Goal: Find specific page/section: Find specific page/section

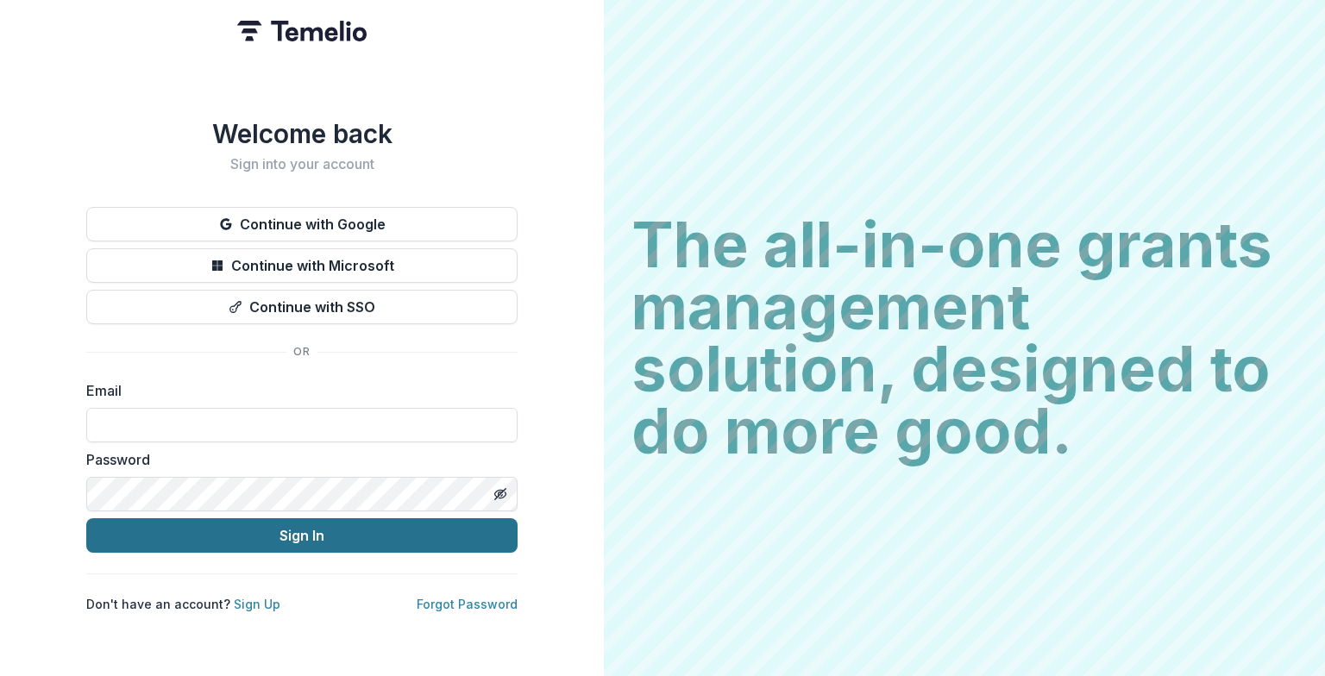
type input "**********"
click at [229, 528] on button "Sign In" at bounding box center [301, 535] width 431 height 34
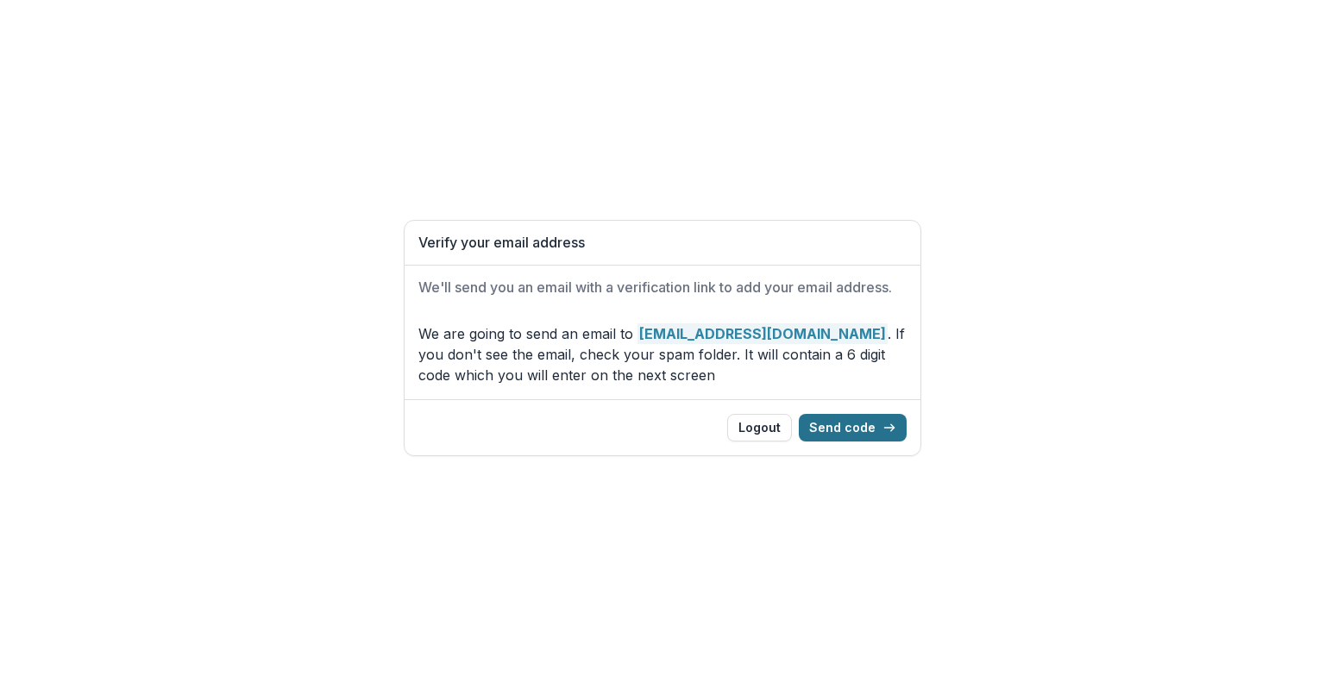
click at [836, 426] on button "Send code" at bounding box center [853, 428] width 108 height 28
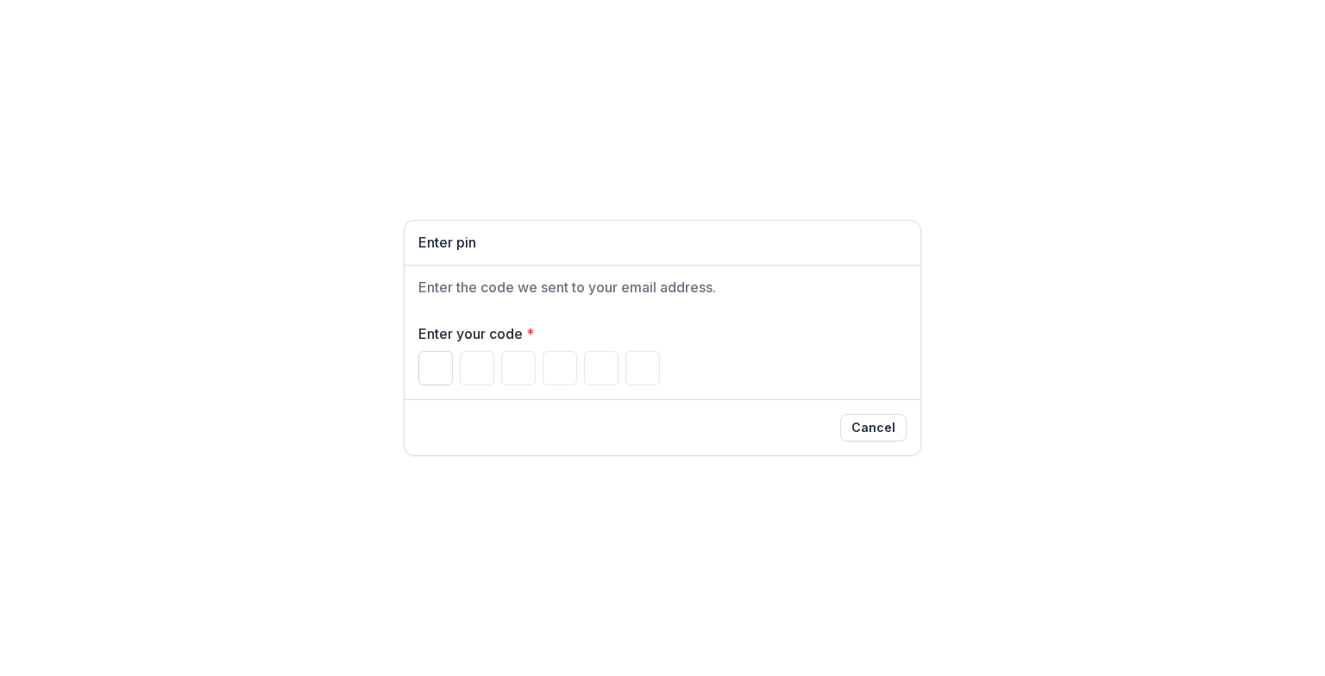
click at [435, 362] on input "Please enter your pin code" at bounding box center [435, 368] width 34 height 34
type input "*"
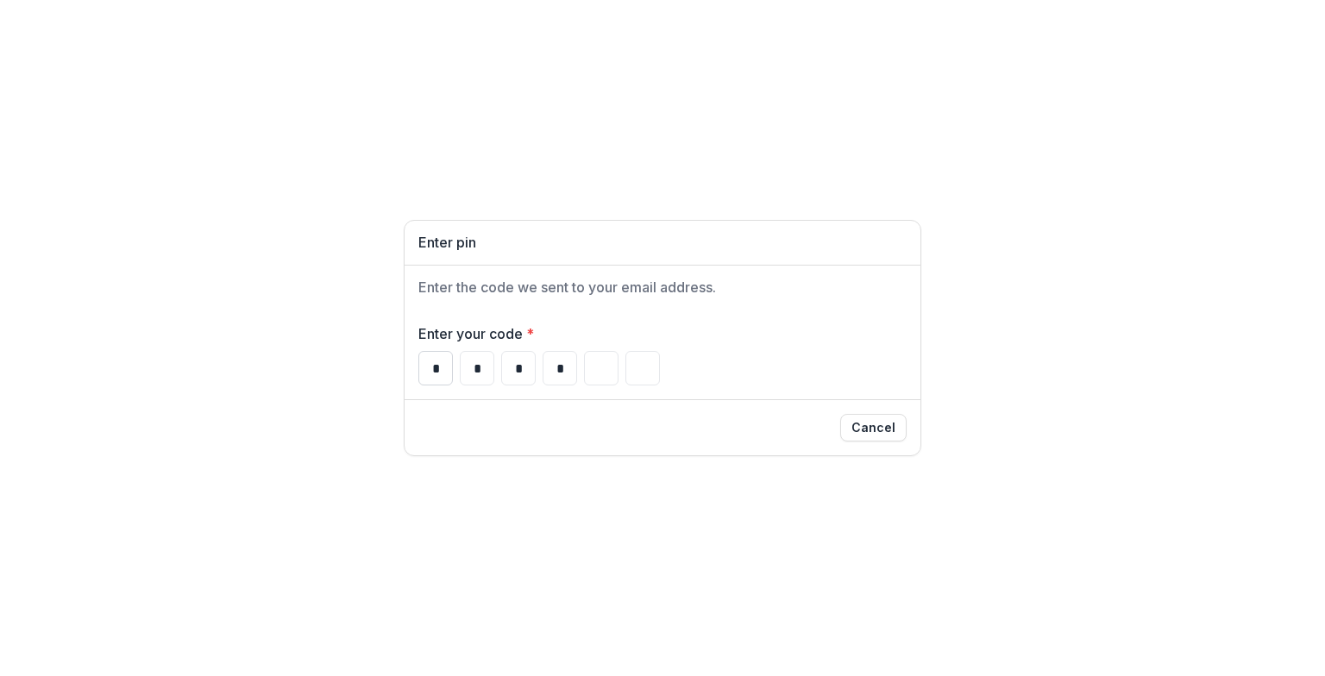
type input "*"
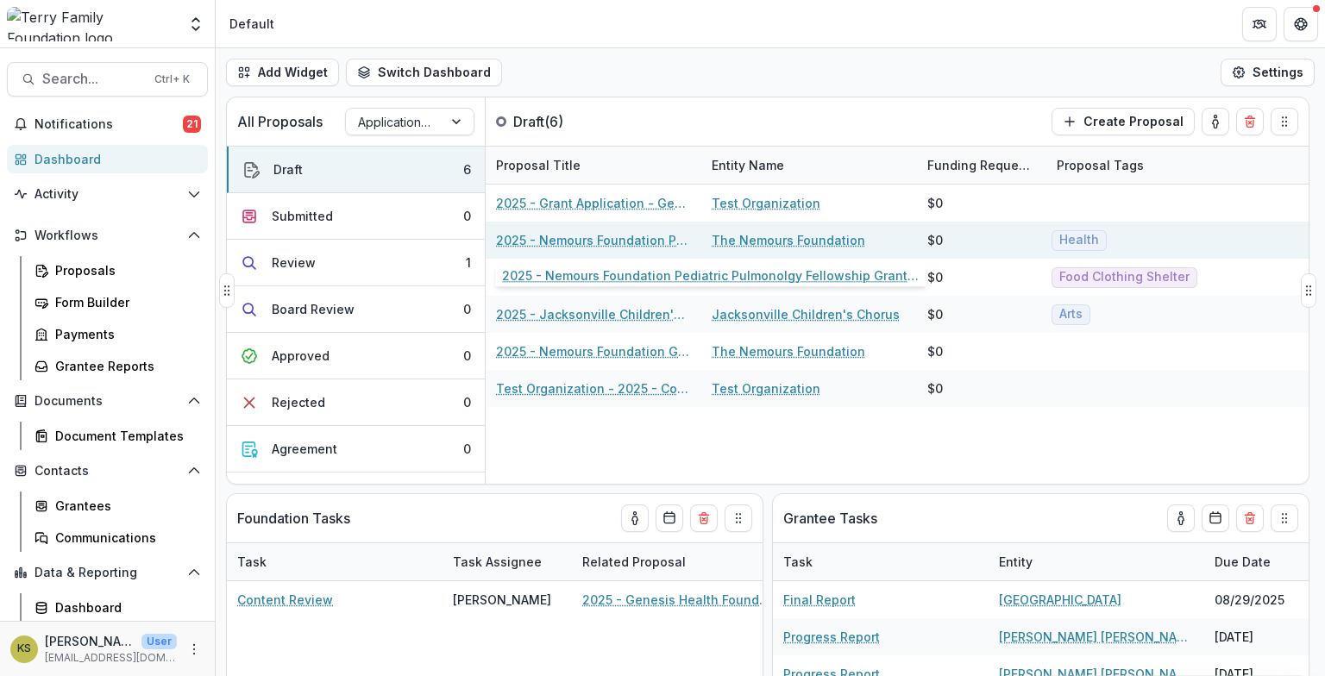
click at [648, 242] on link "2025 - Nemours Foundation Pediatric Pulmonolgy Fellowship Grant Application - E…" at bounding box center [593, 240] width 195 height 18
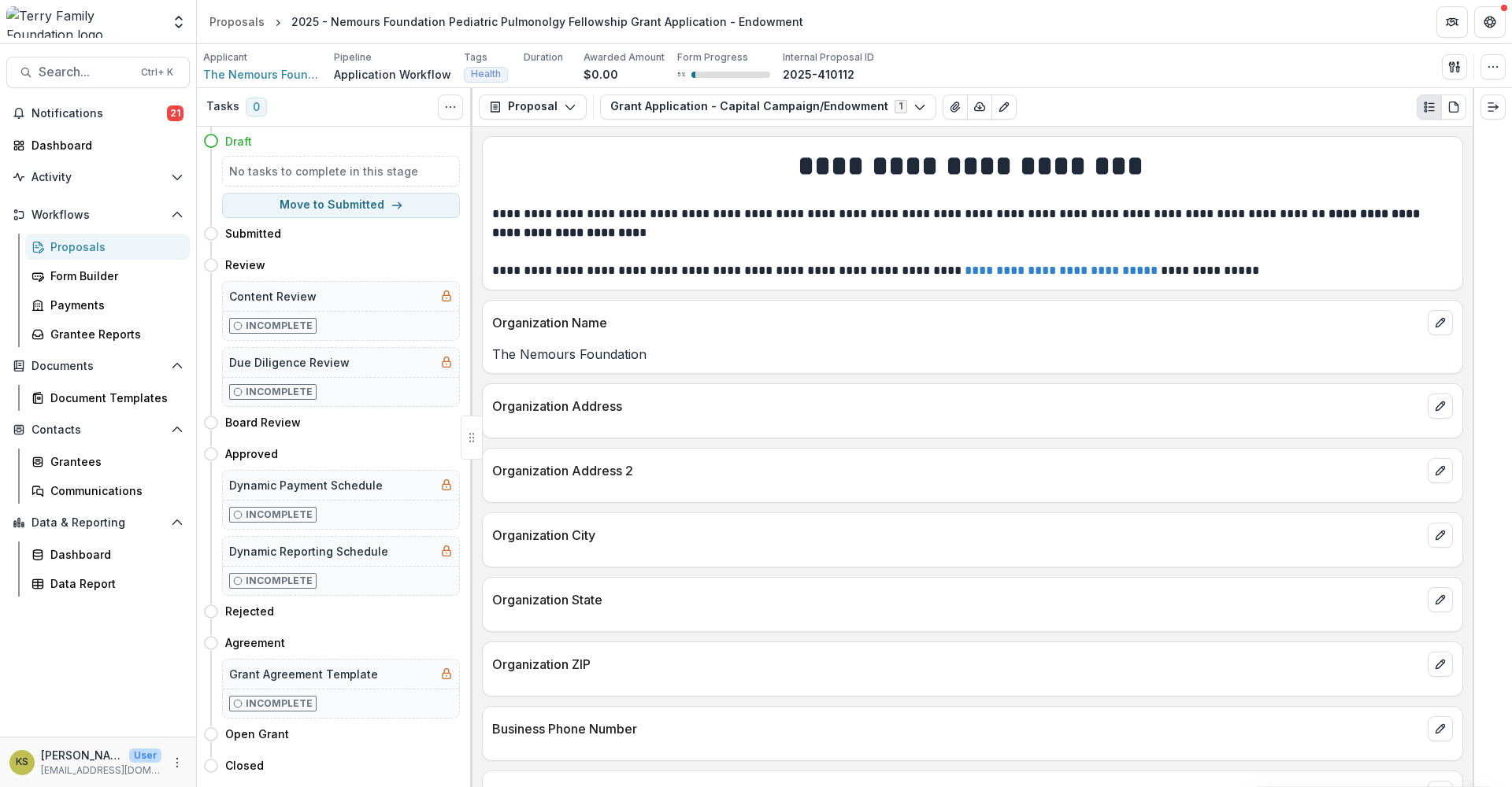
click at [79, 246] on div "Proposals" at bounding box center [113, 247] width 127 height 16
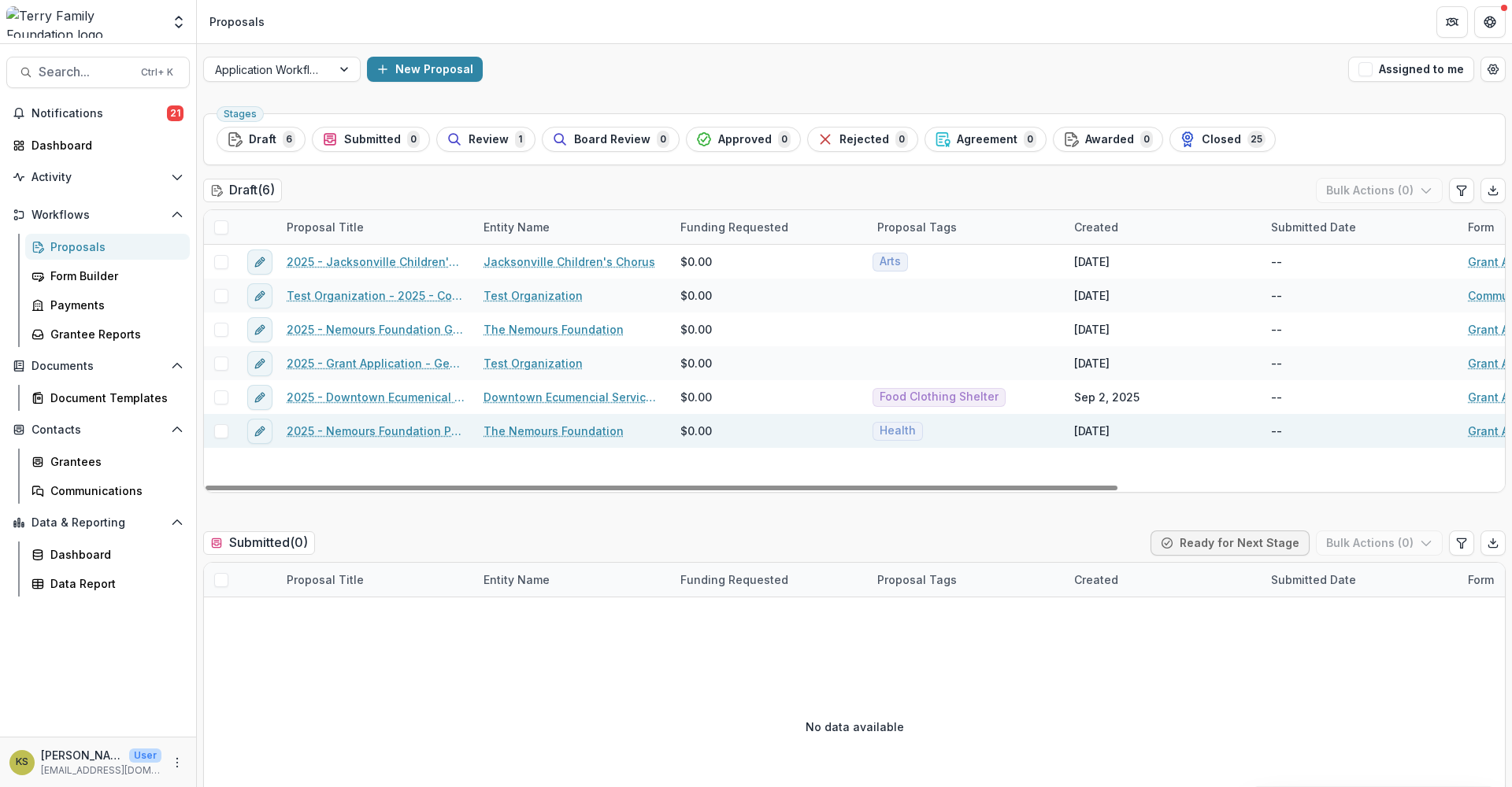
click at [403, 431] on link "2025 - Nemours Foundation Pediatric Pulmonolgy Fellowship Grant Application - E…" at bounding box center [375, 431] width 178 height 16
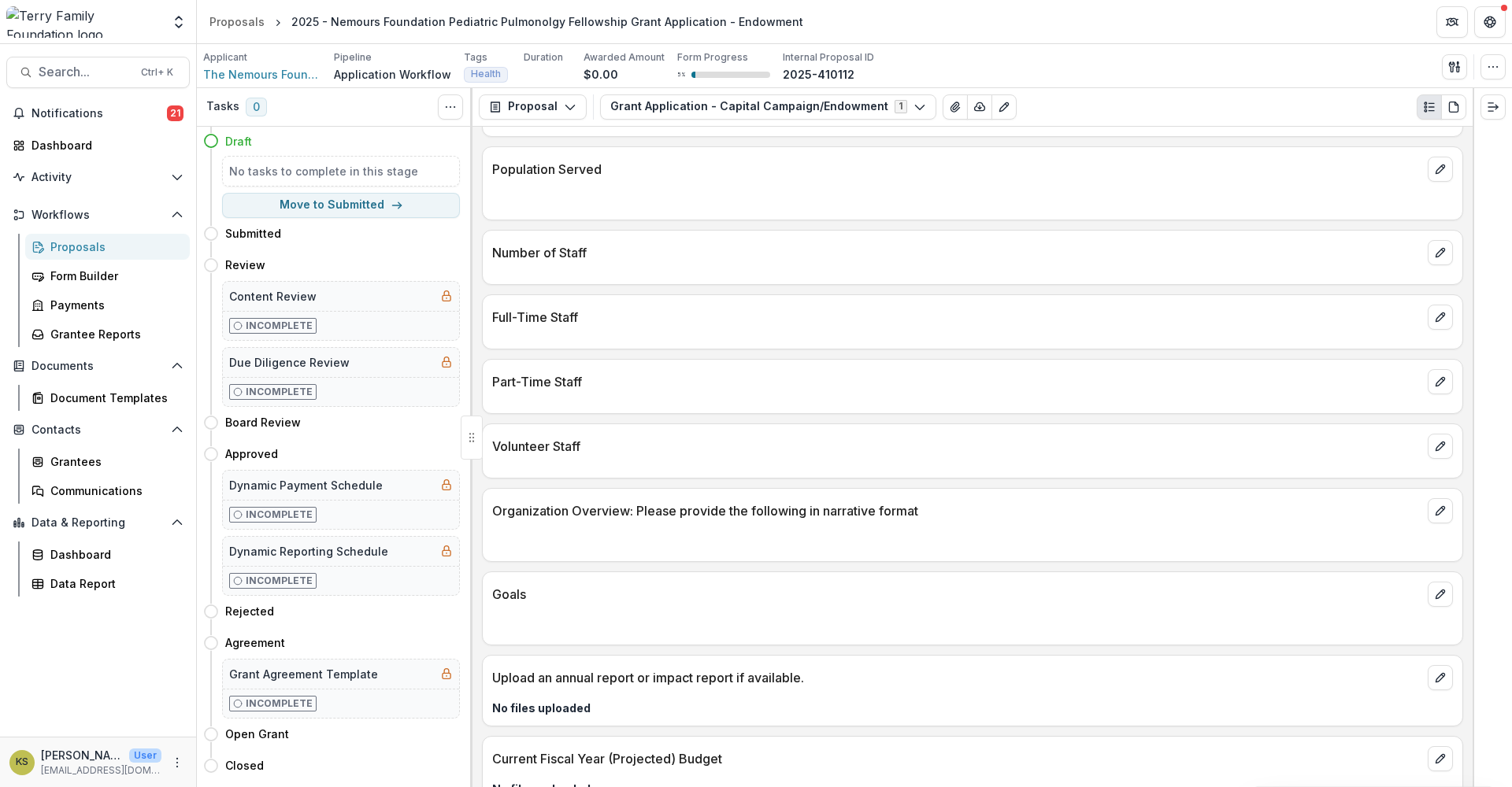
scroll to position [969, 0]
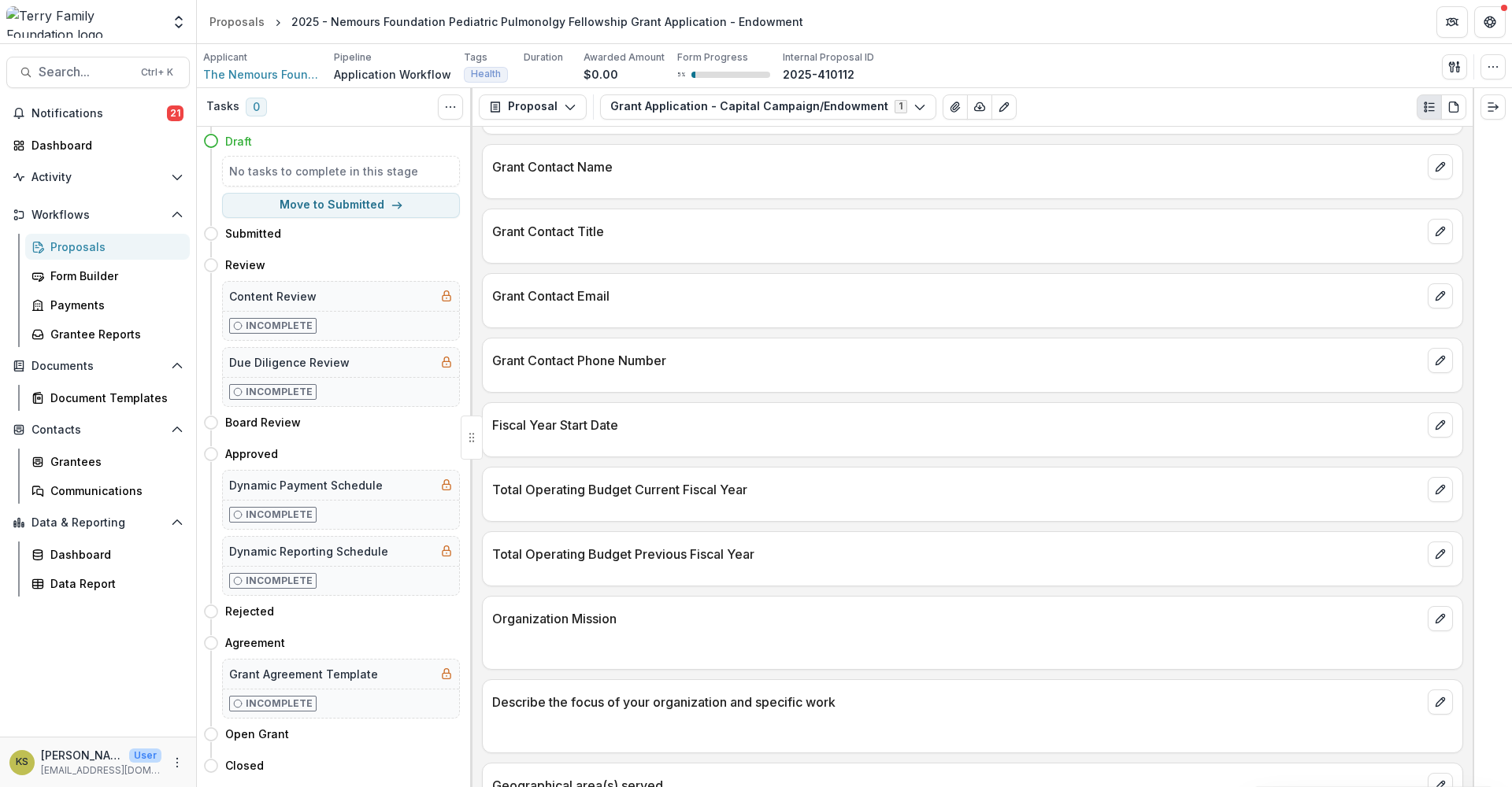
click at [91, 252] on div "Proposals" at bounding box center [113, 247] width 127 height 16
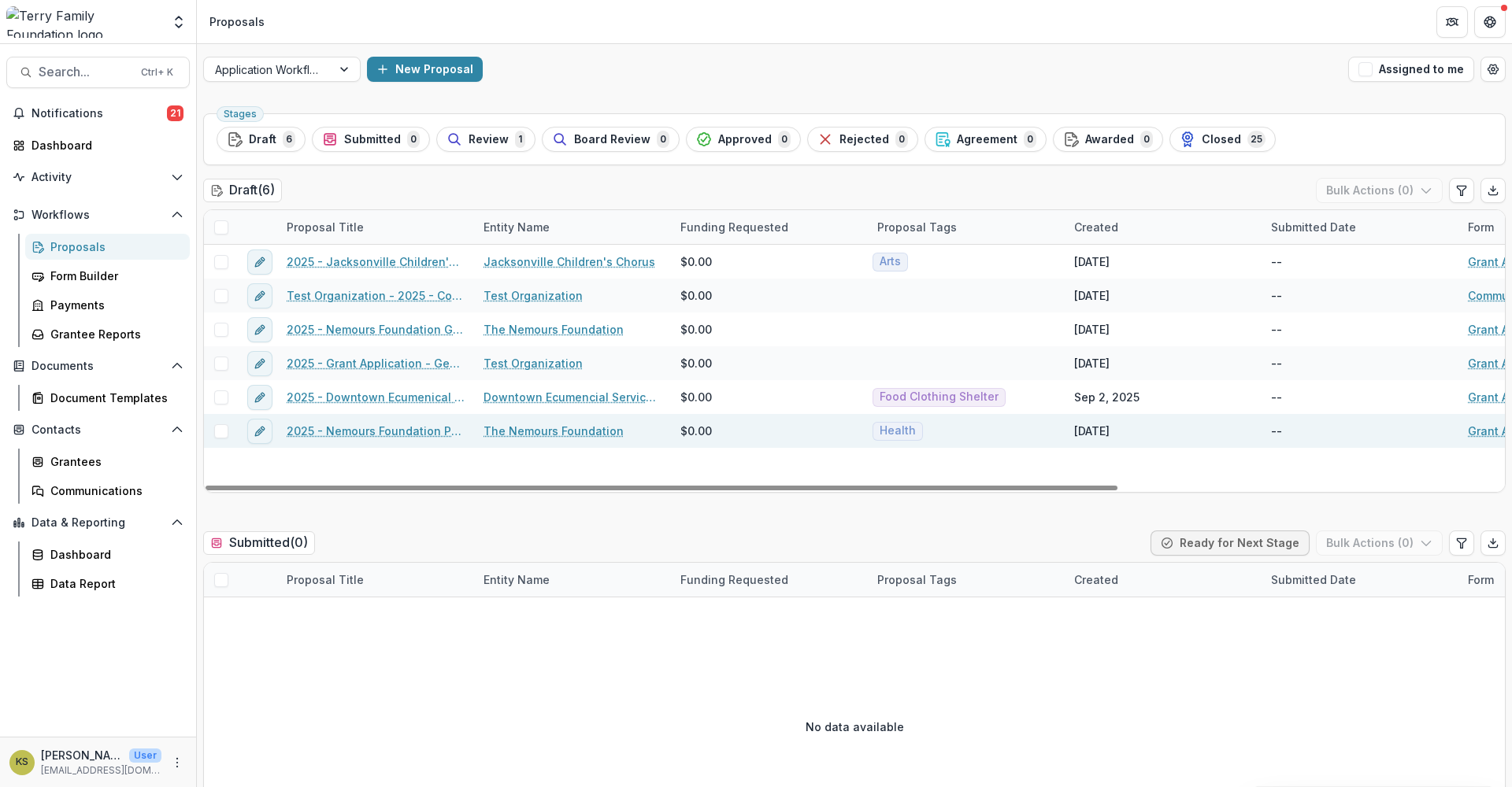
click at [315, 429] on link "2025 - Nemours Foundation Pediatric Pulmonolgy Fellowship Grant Application - E…" at bounding box center [375, 431] width 178 height 16
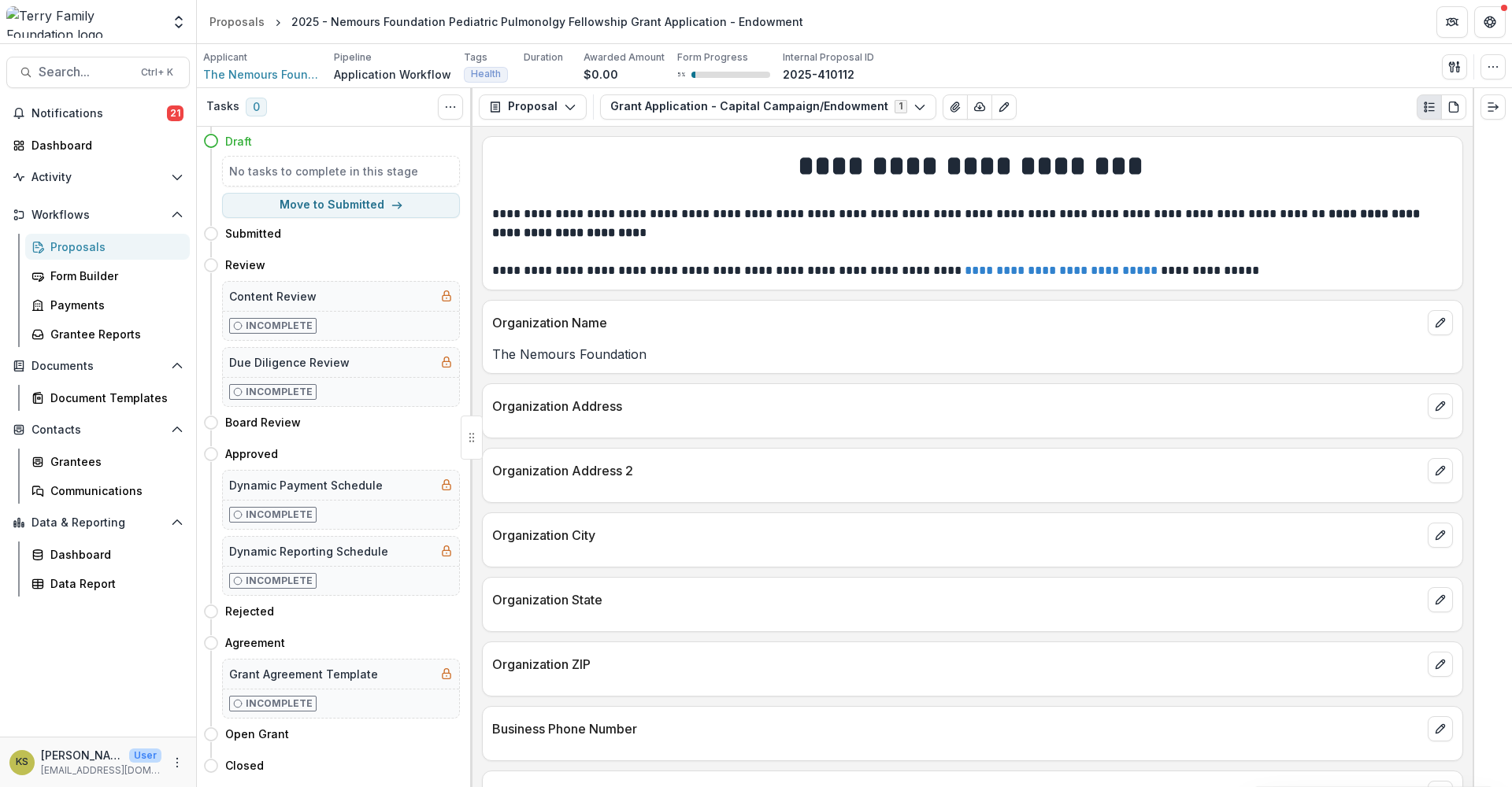
click at [94, 243] on div "Proposals" at bounding box center [113, 247] width 127 height 16
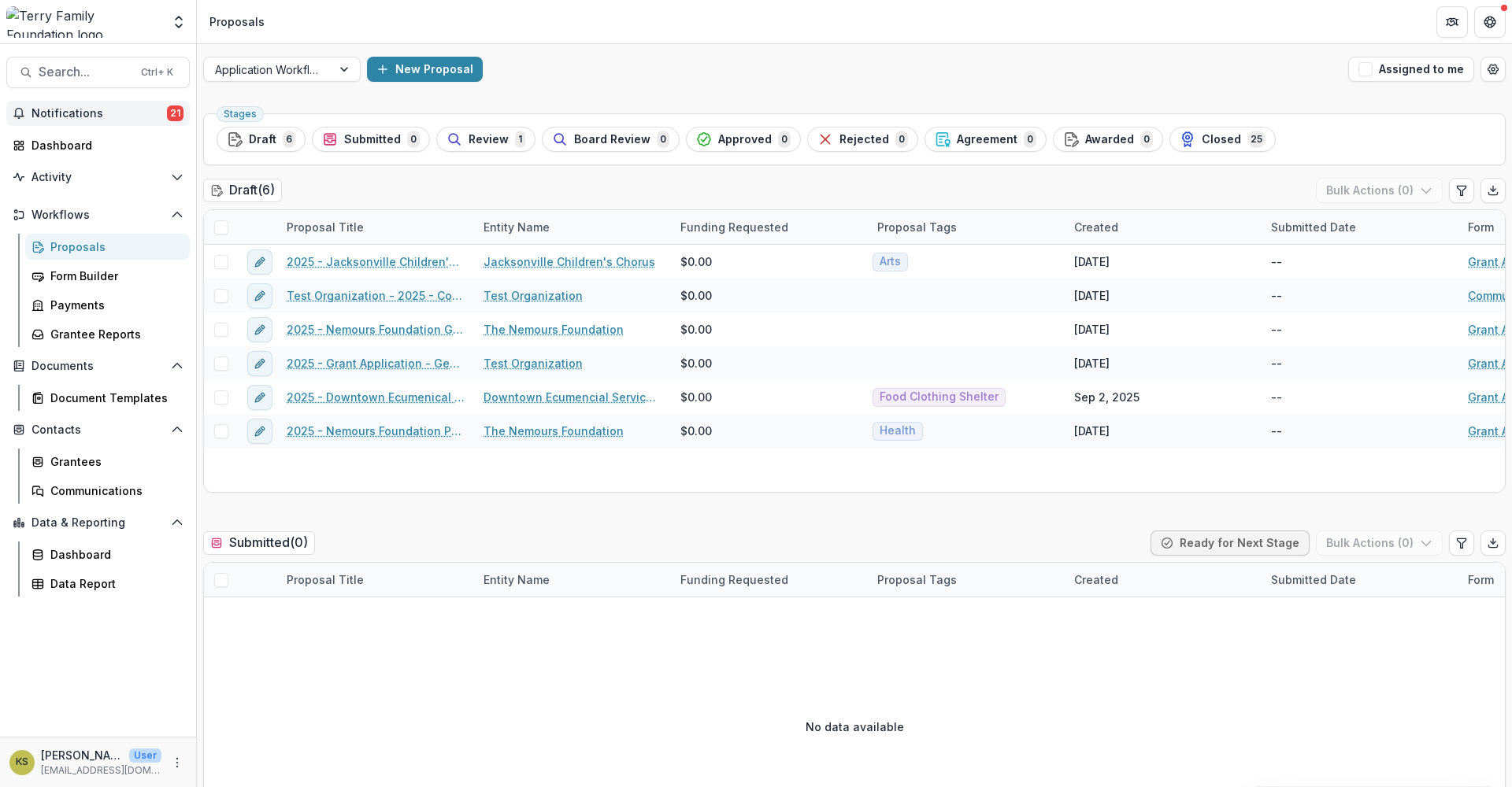
click at [94, 107] on span "Notifications" at bounding box center [99, 113] width 135 height 14
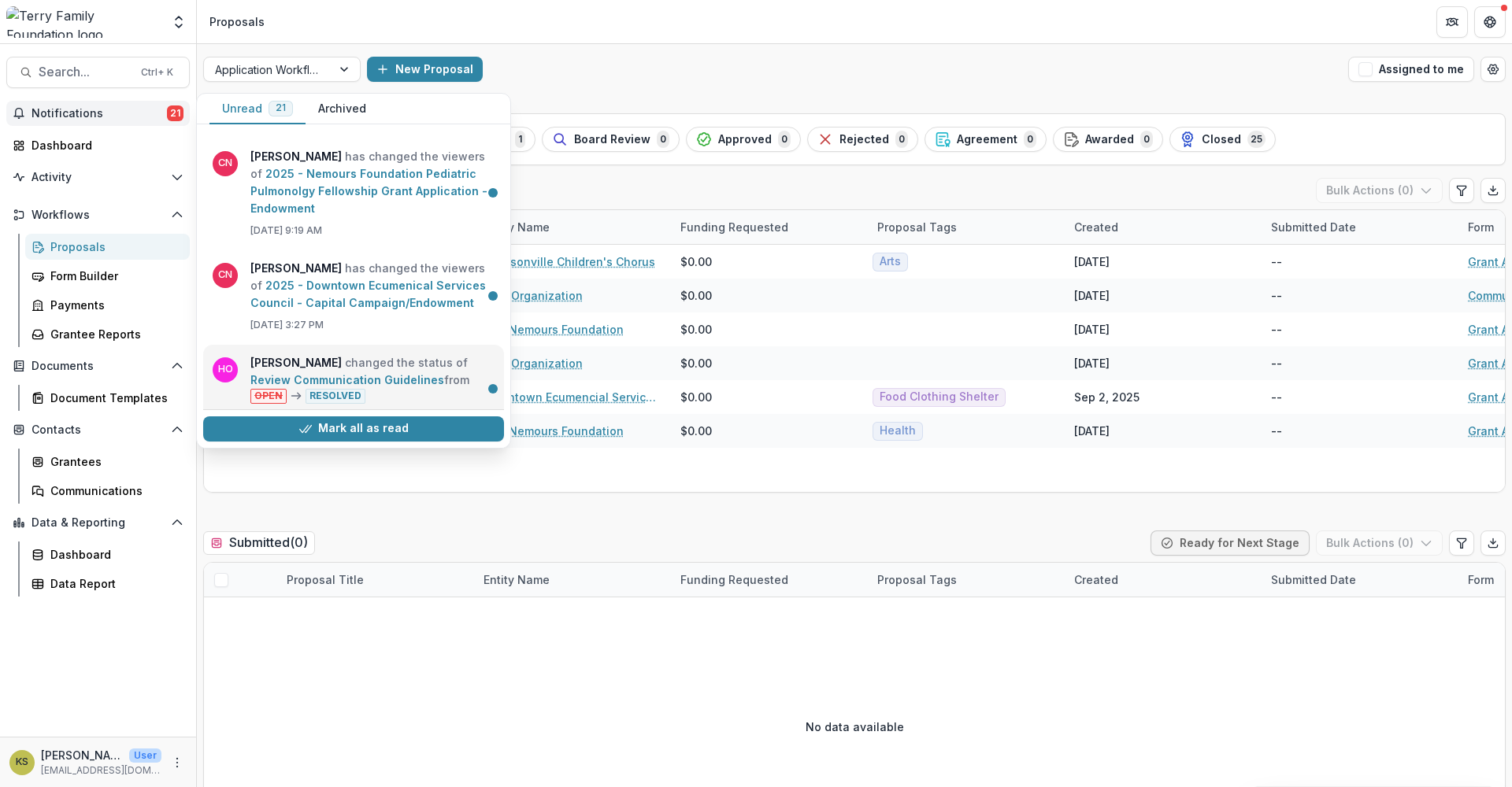
scroll to position [262, 0]
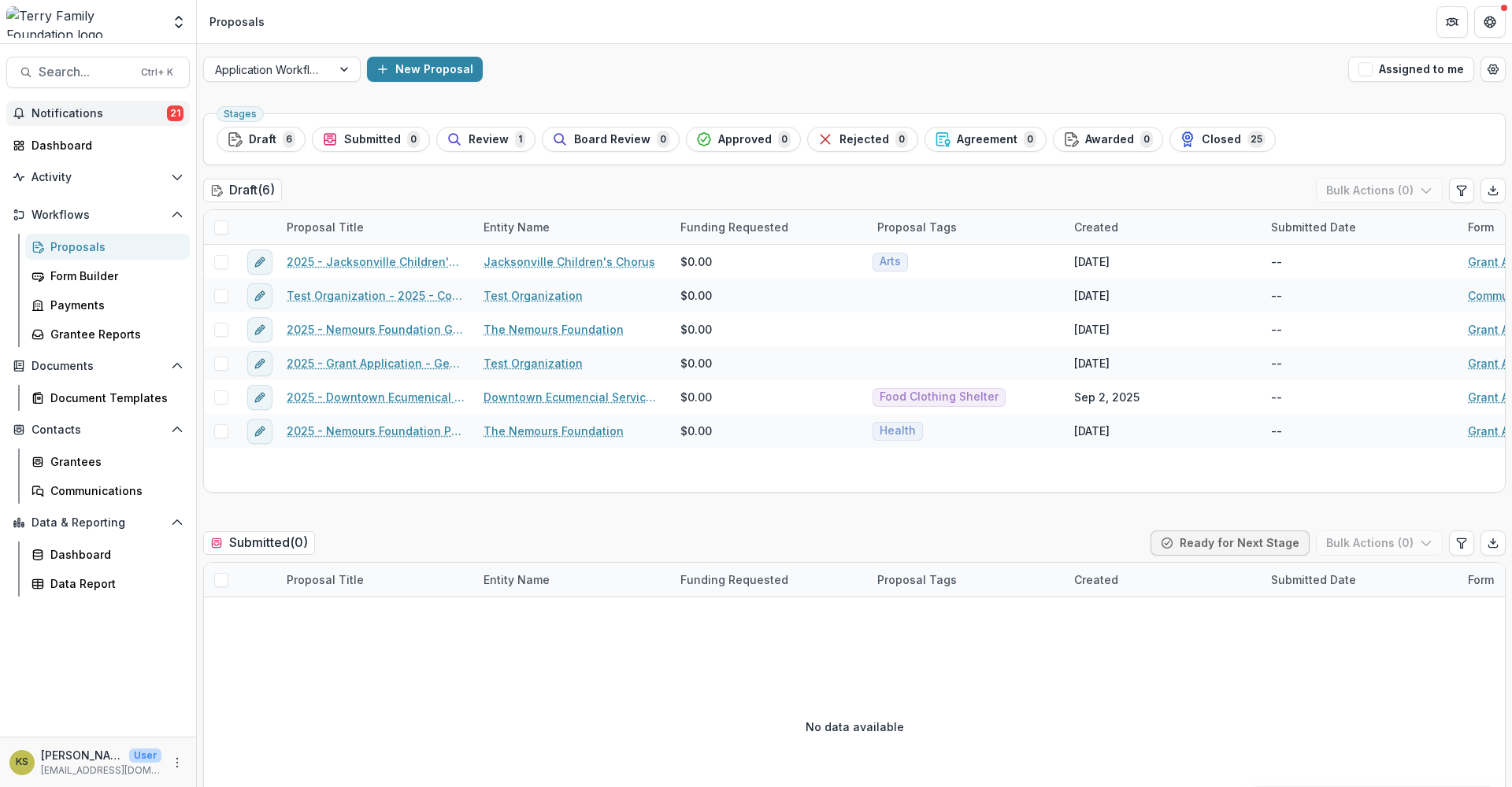
click at [1031, 616] on div "No data available" at bounding box center [854, 727] width 1301 height 236
